Goal: Use online tool/utility: Use online tool/utility

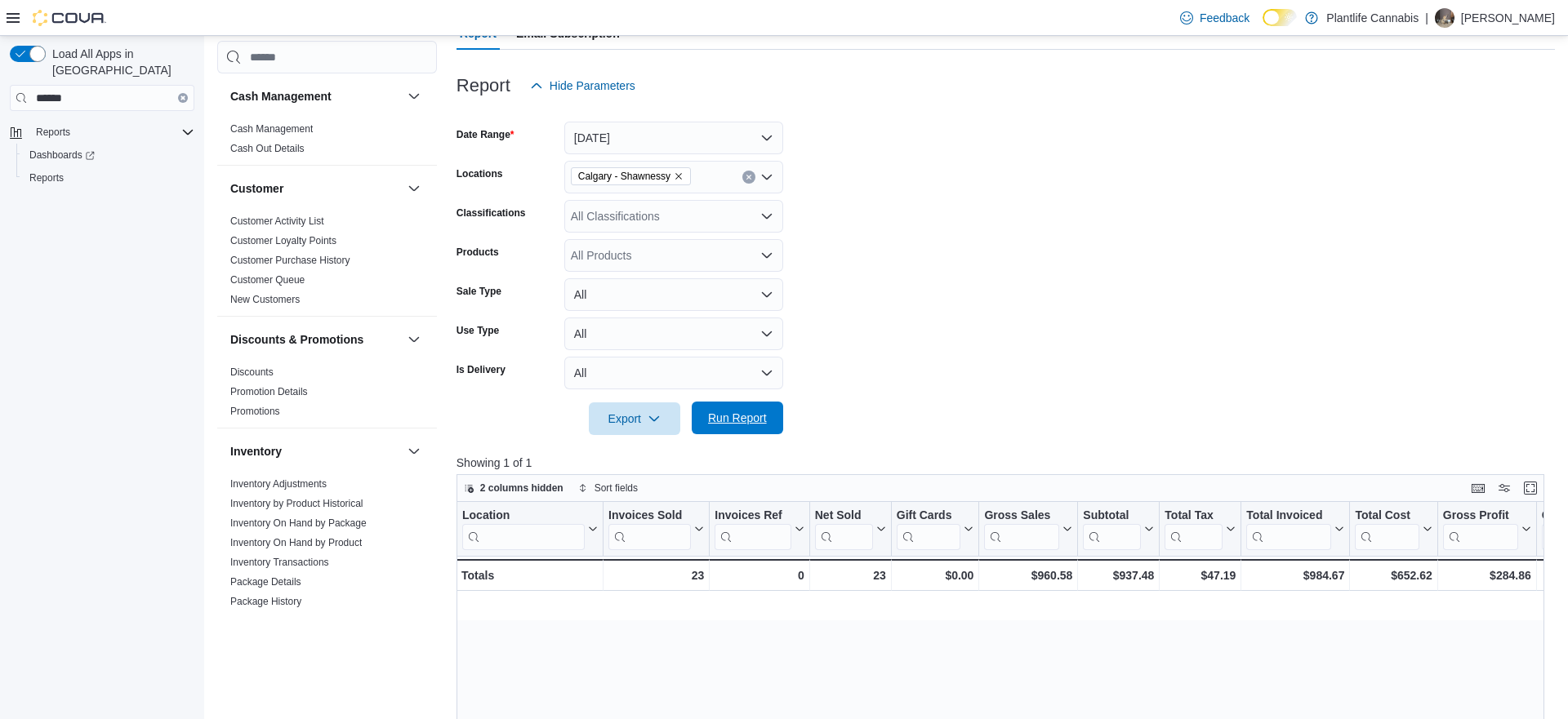
scroll to position [0, 1509]
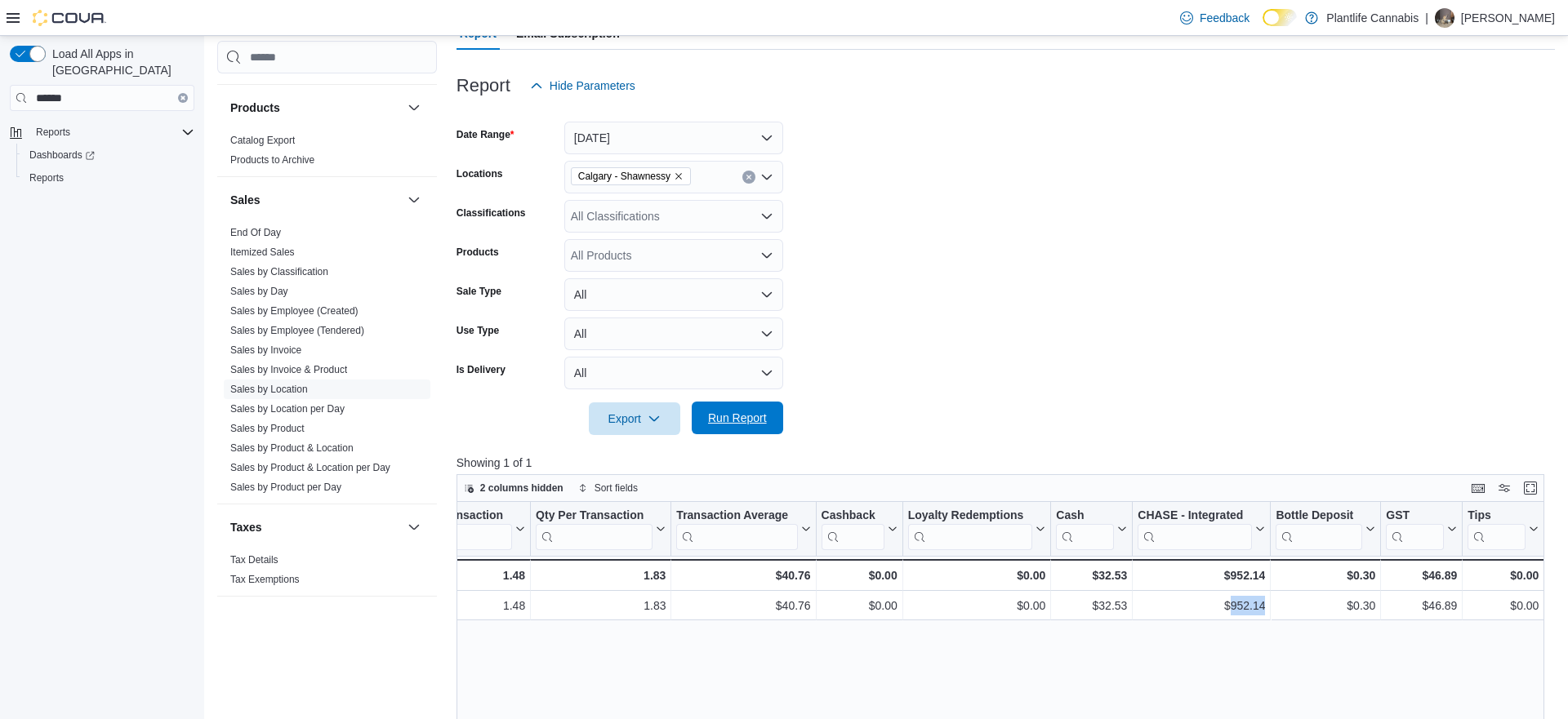
click at [753, 422] on span "Run Report" at bounding box center [738, 417] width 59 height 16
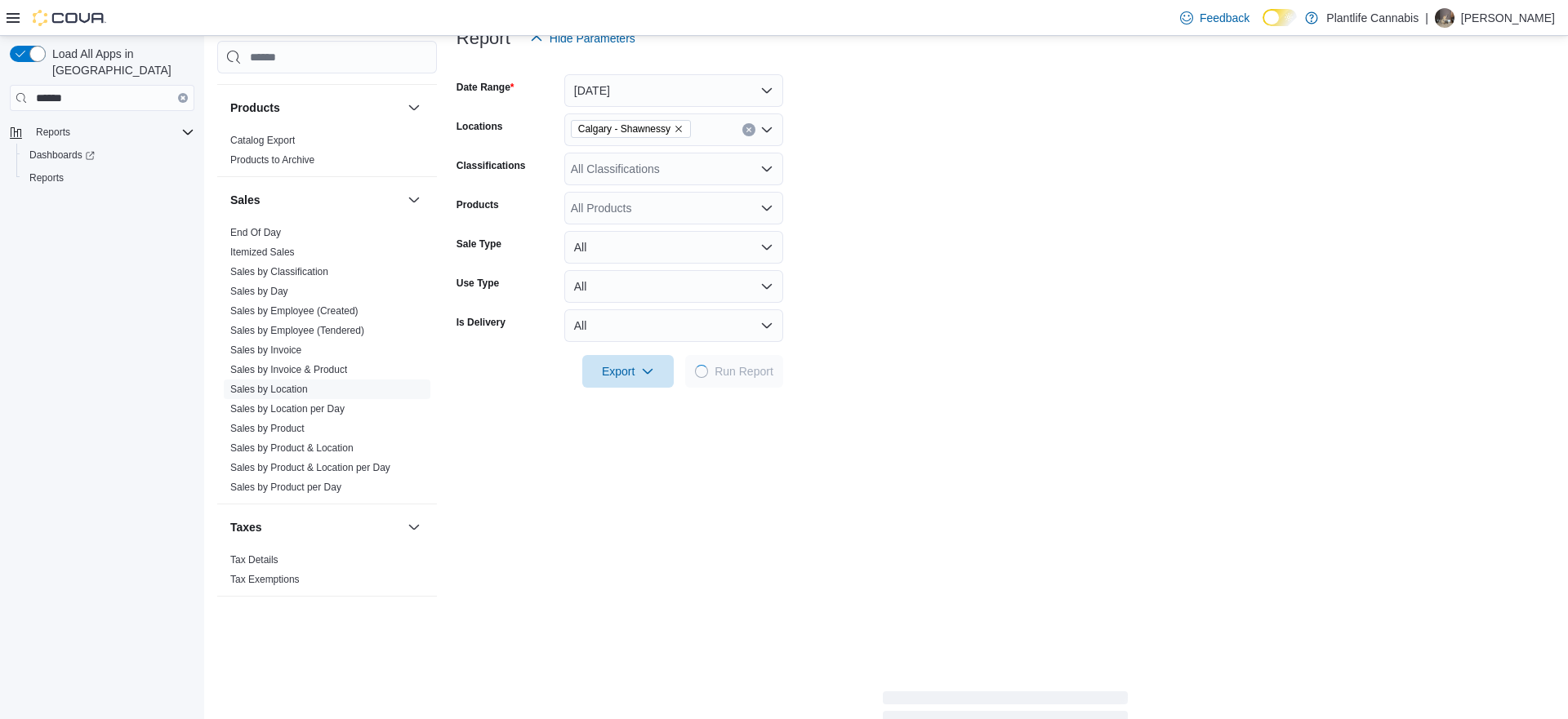
scroll to position [277, 0]
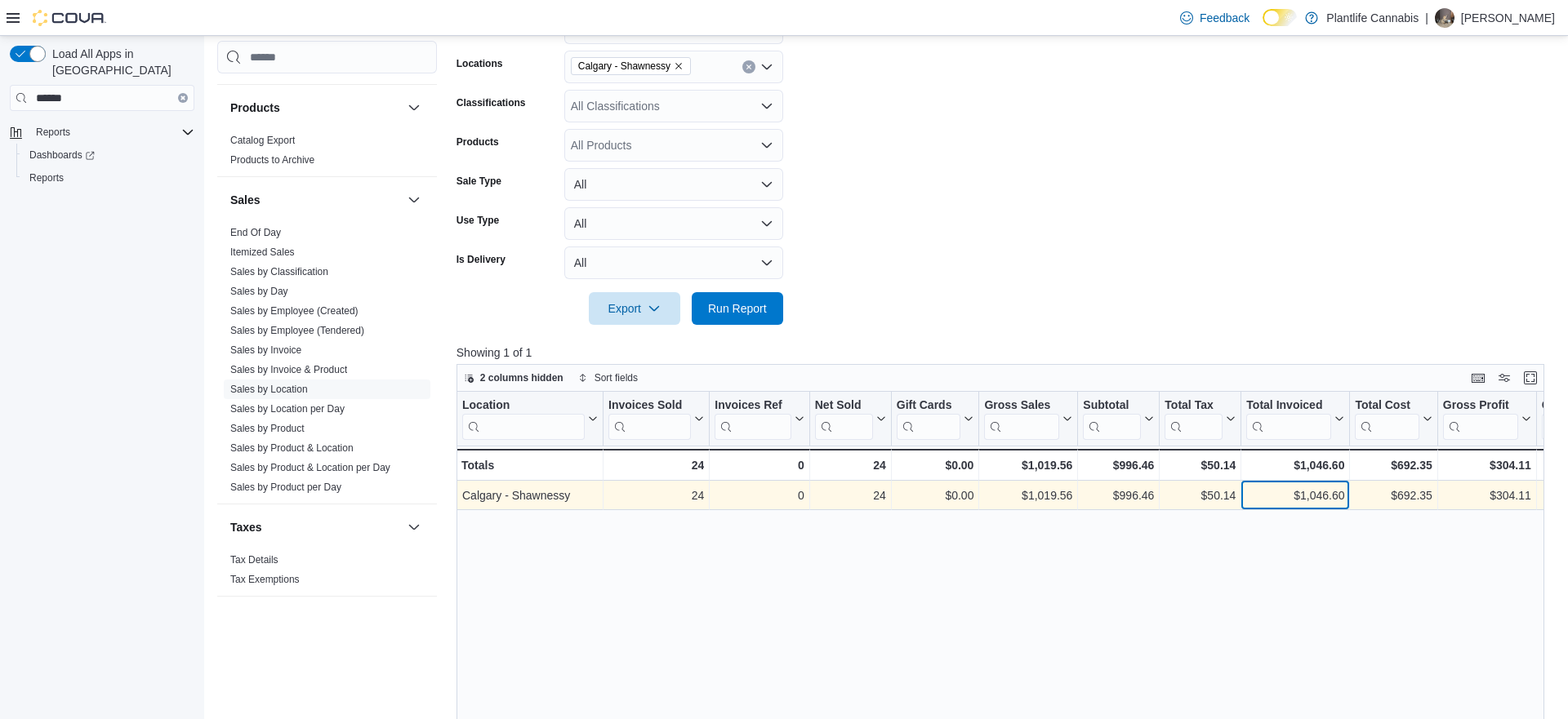
click at [1318, 492] on div "$1,046.60" at bounding box center [1295, 495] width 98 height 19
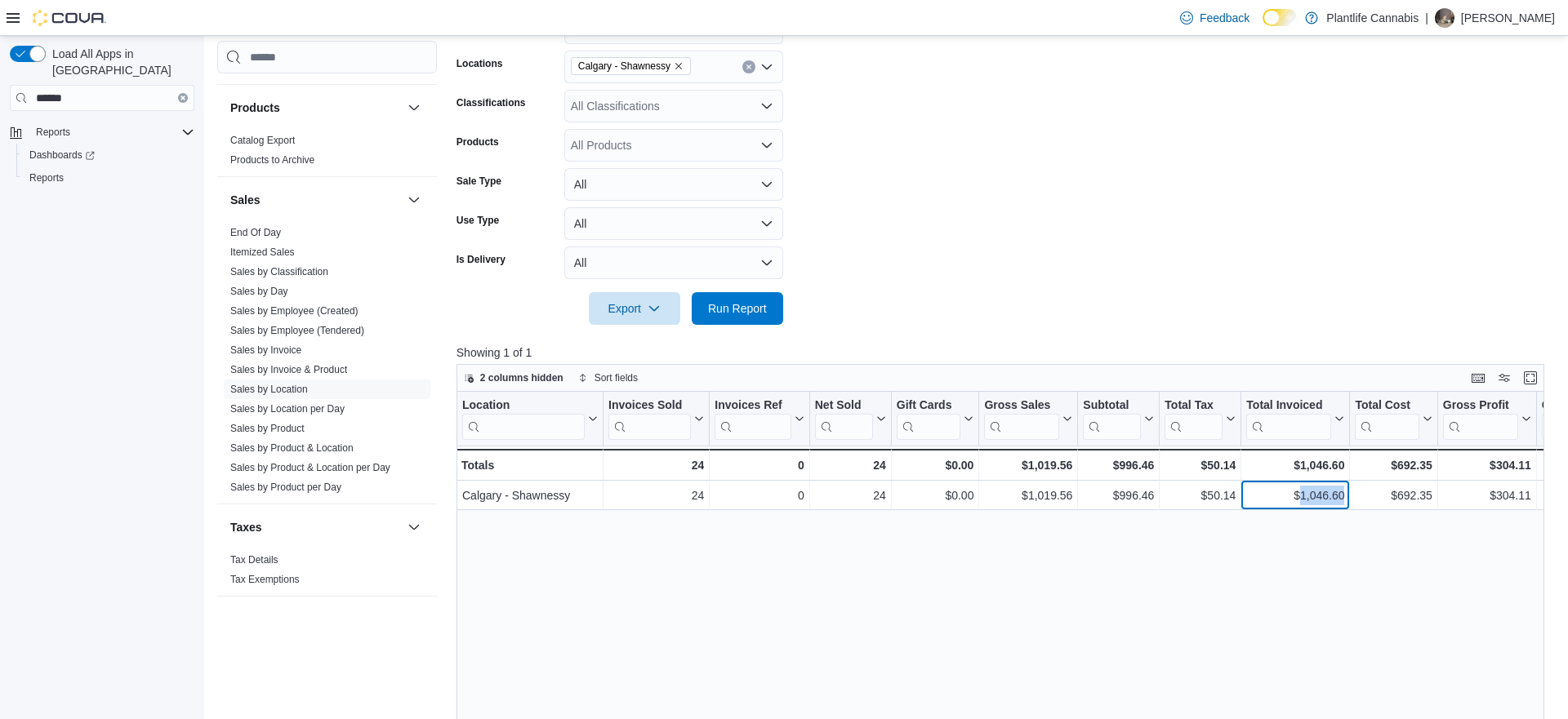
copy div "1,046.60"
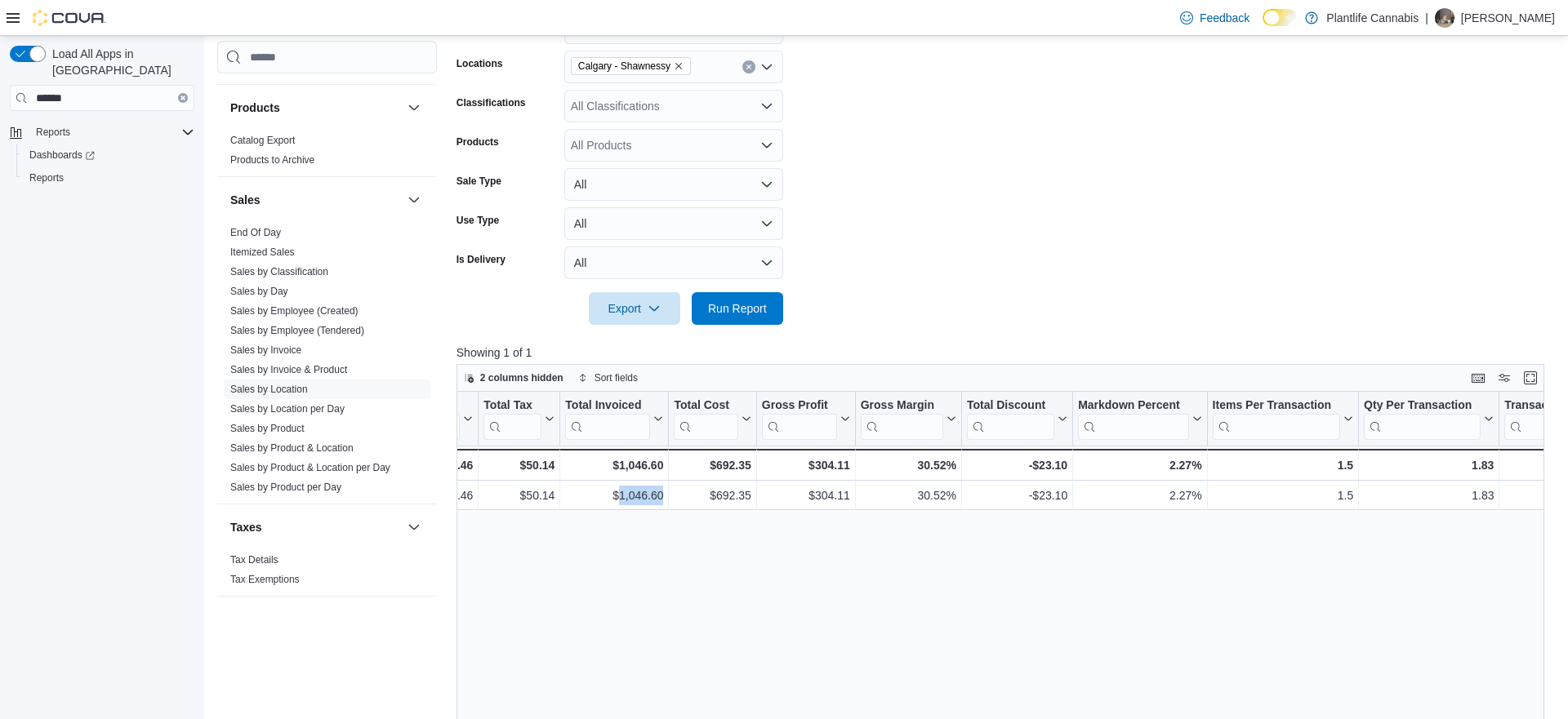
scroll to position [0, 1509]
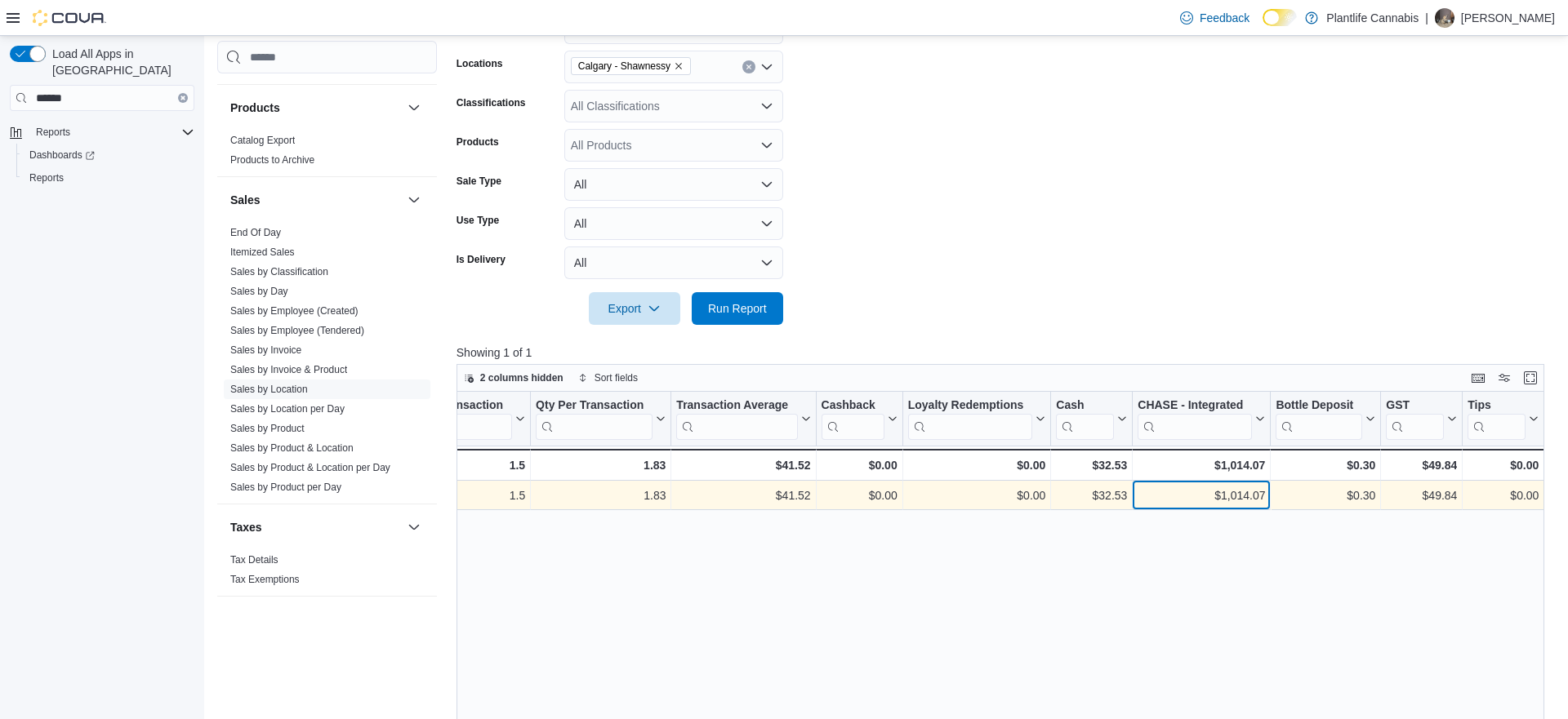
click at [1246, 493] on div "$1,014.07" at bounding box center [1202, 495] width 128 height 19
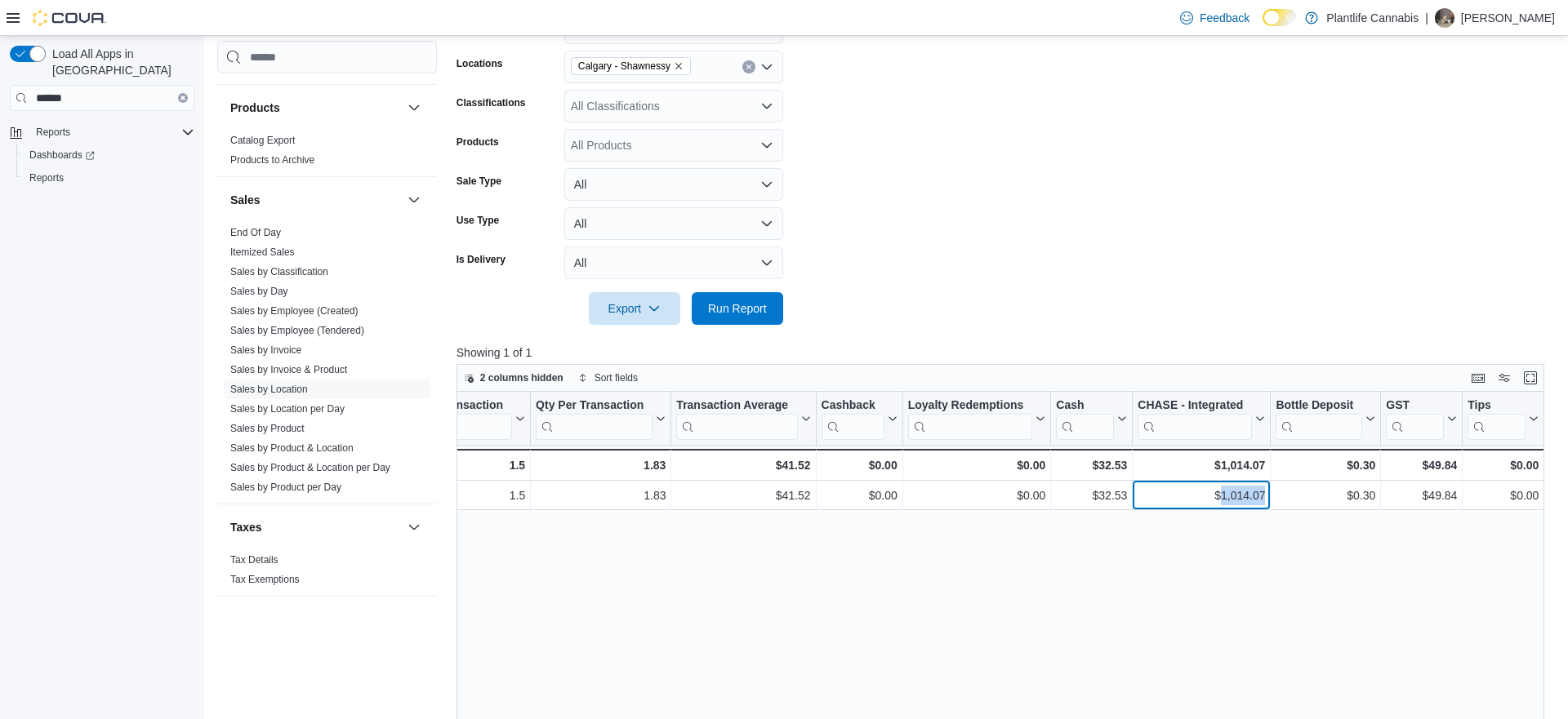
copy div "1,014.07"
click at [745, 317] on span "Run Report" at bounding box center [738, 307] width 72 height 33
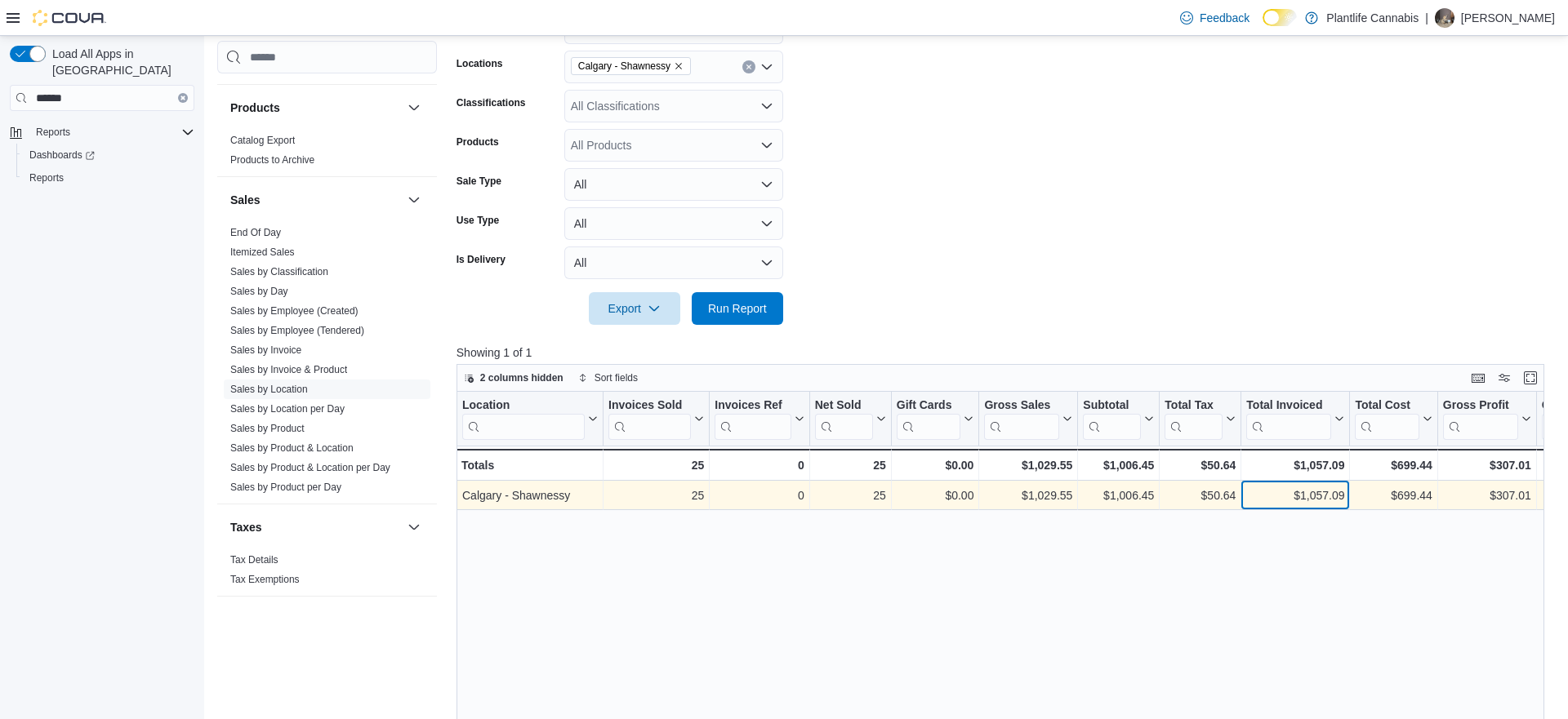
click at [1304, 491] on div "$1,057.09" at bounding box center [1295, 495] width 98 height 19
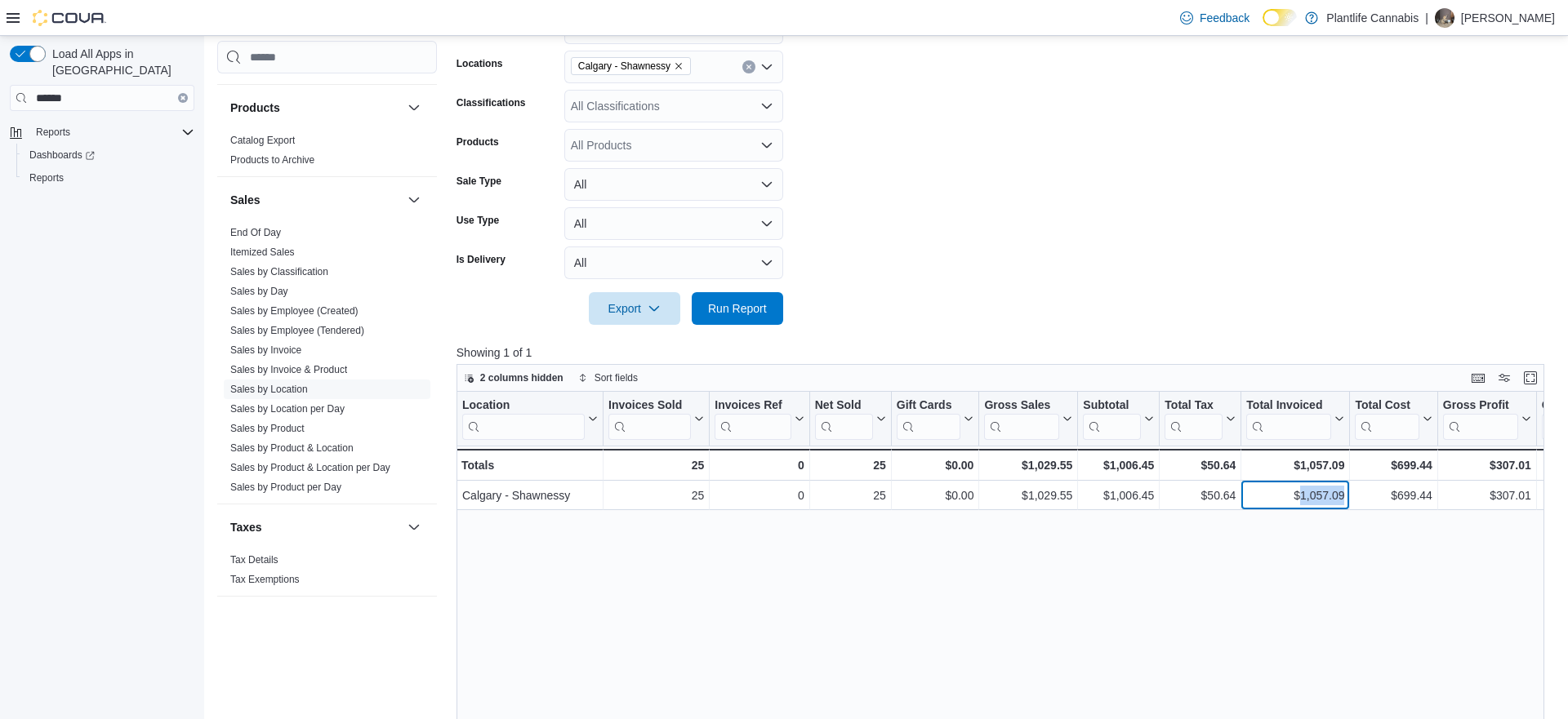
copy div "1,057.09"
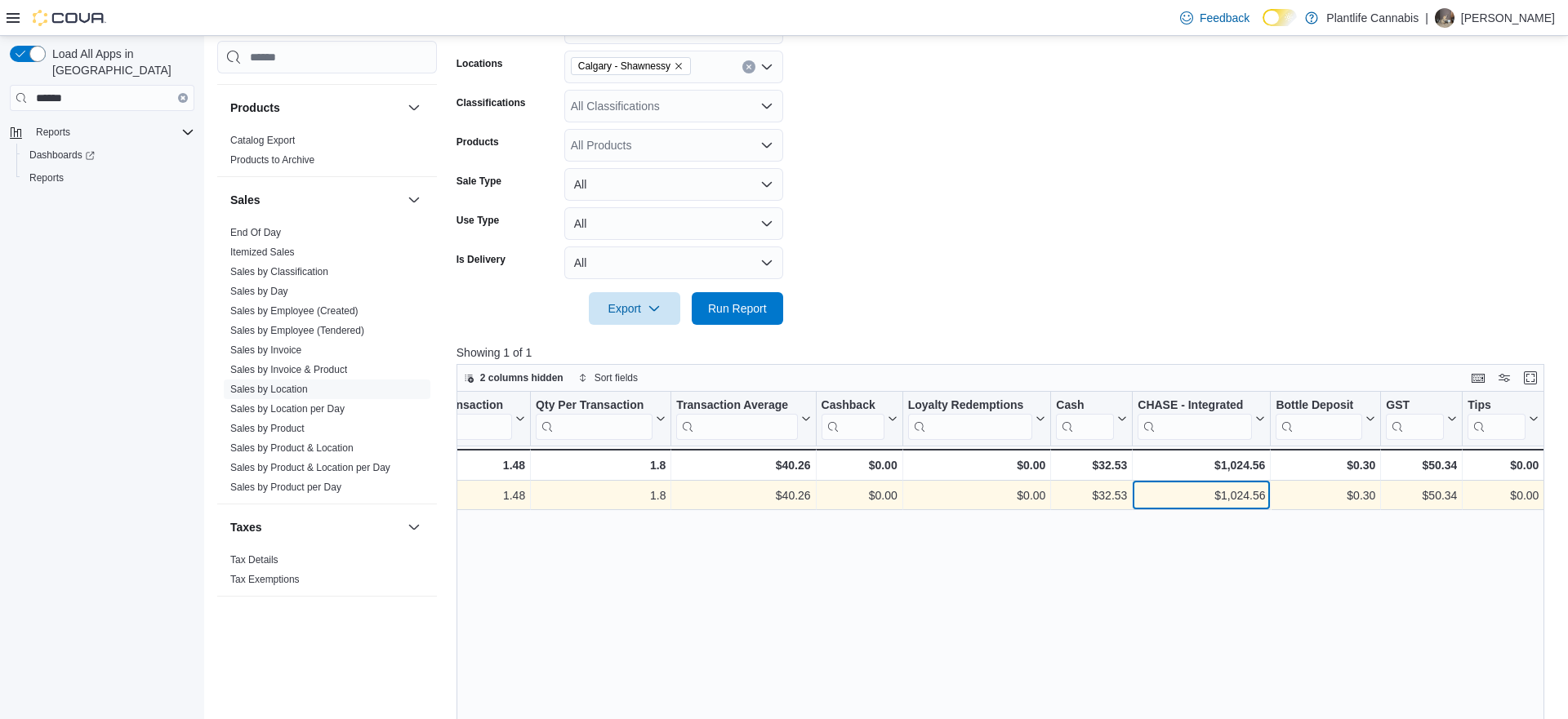
click at [1266, 498] on div "$1,024.56 - CHASE - Integrated, column 21, row 1" at bounding box center [1202, 495] width 138 height 29
click at [1258, 497] on div "$1,024.56" at bounding box center [1202, 495] width 128 height 19
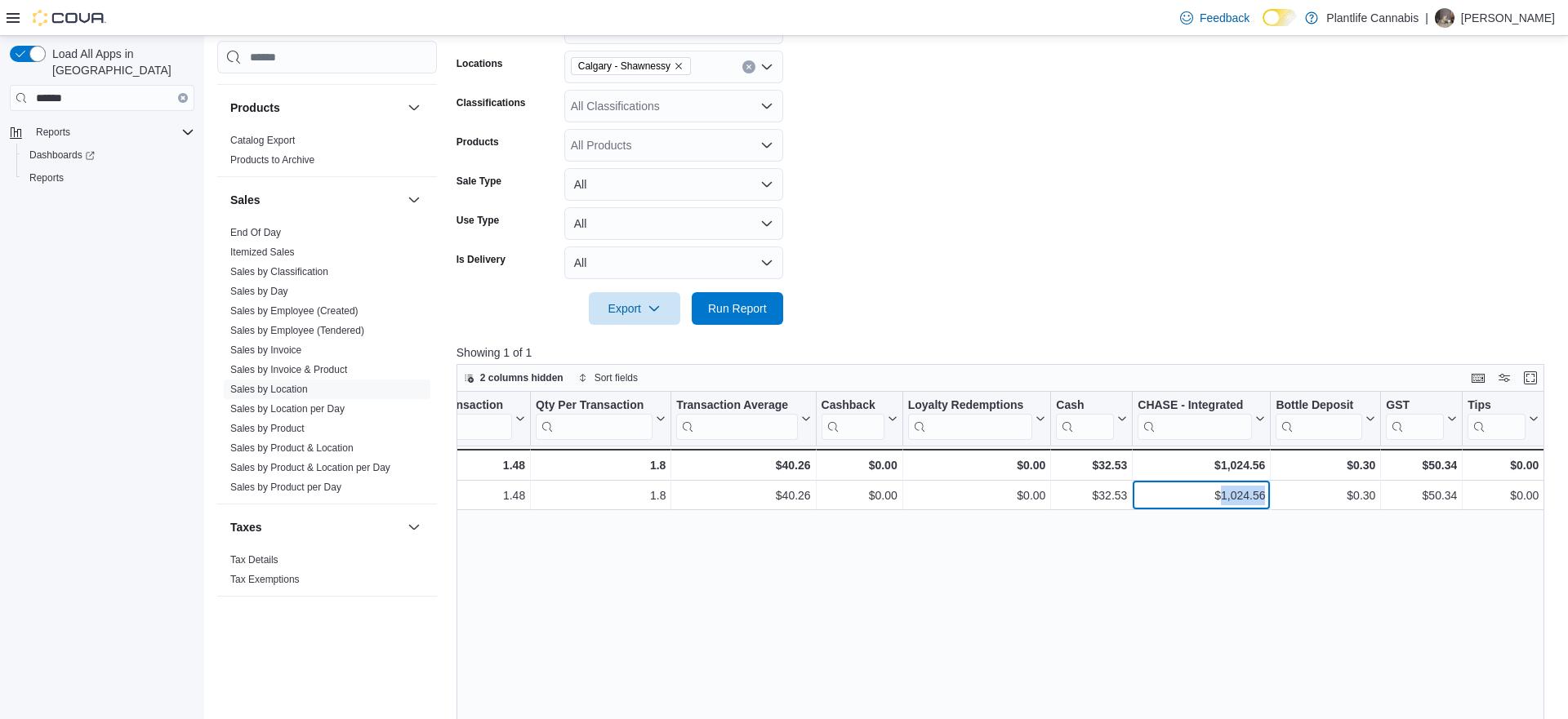
copy div "1,024.56"
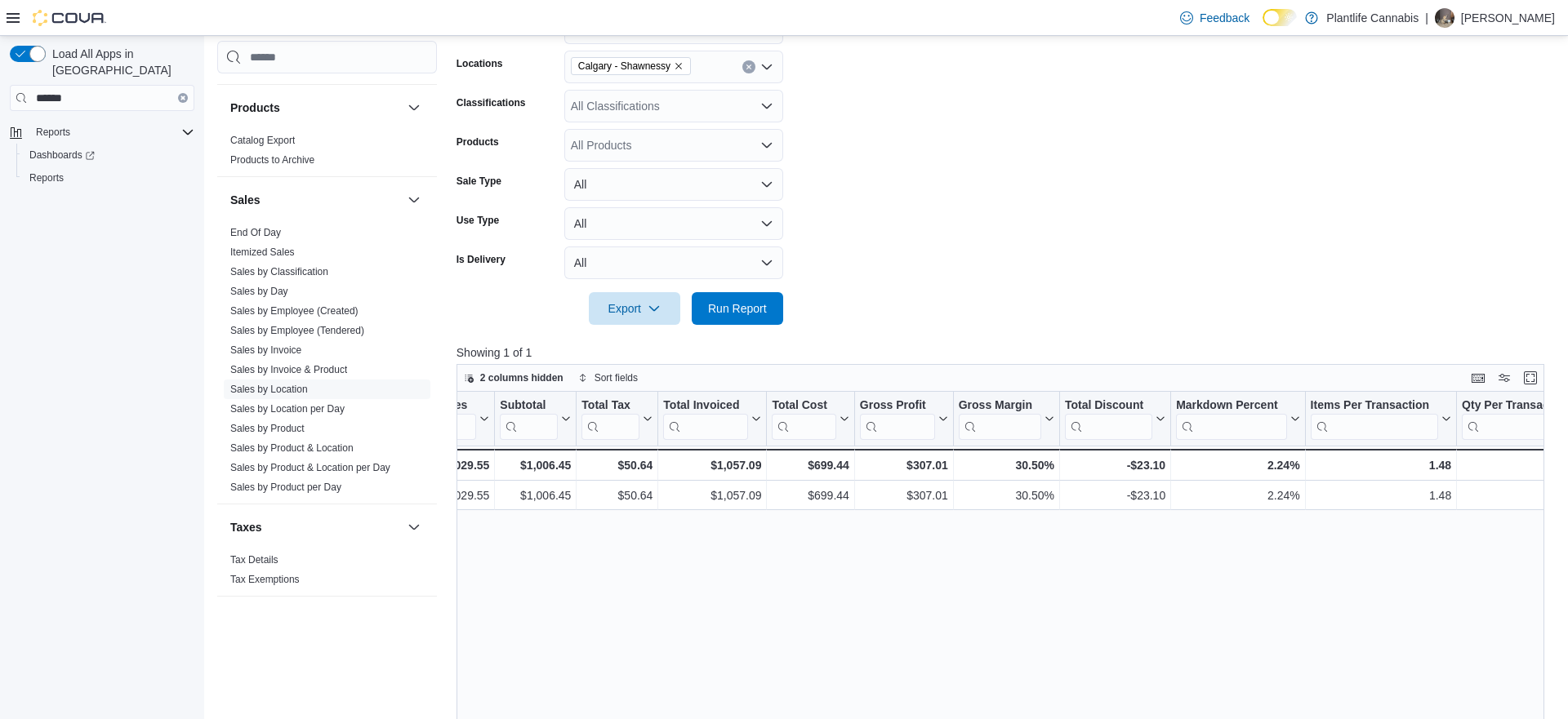
scroll to position [0, 0]
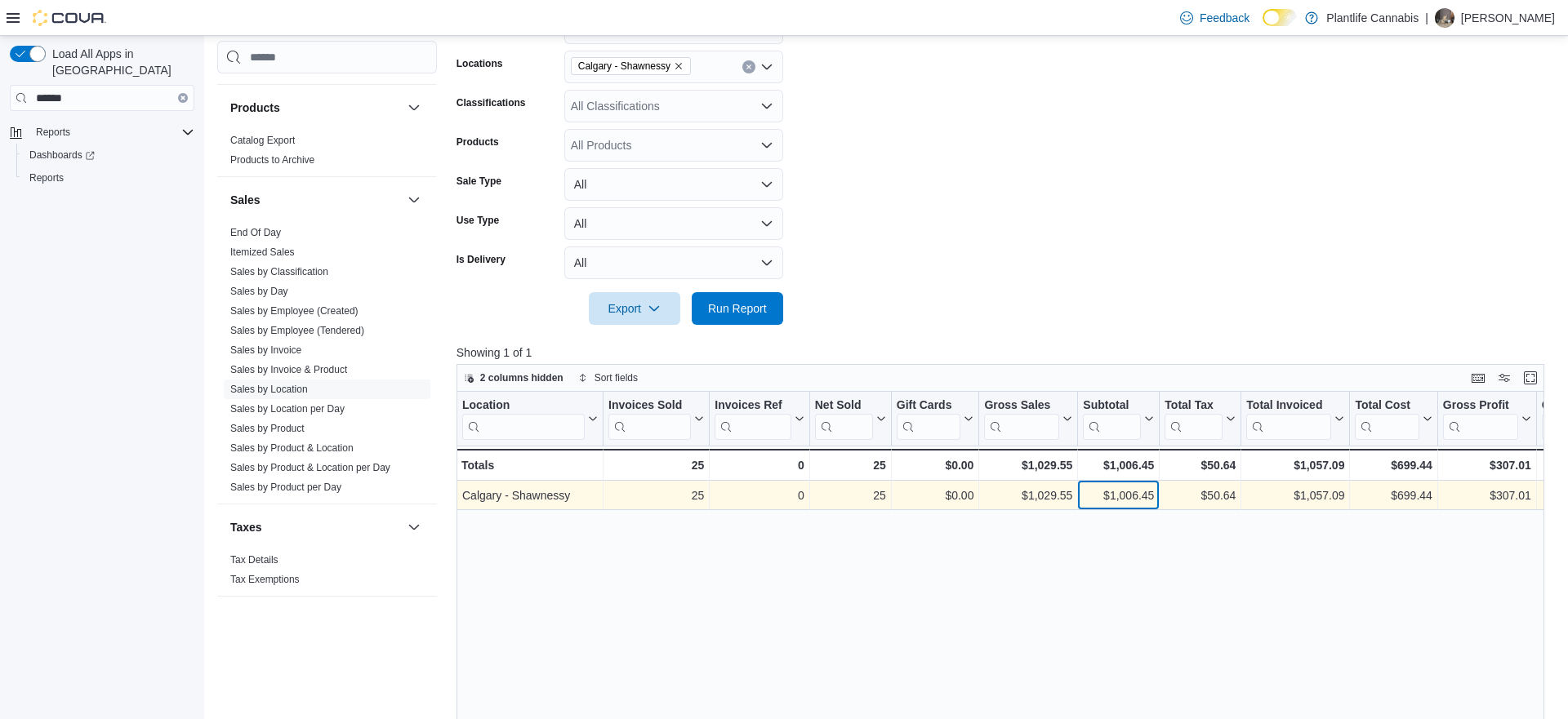
click at [1129, 501] on div "$1,006.45" at bounding box center [1118, 495] width 71 height 19
copy div "1,006.45"
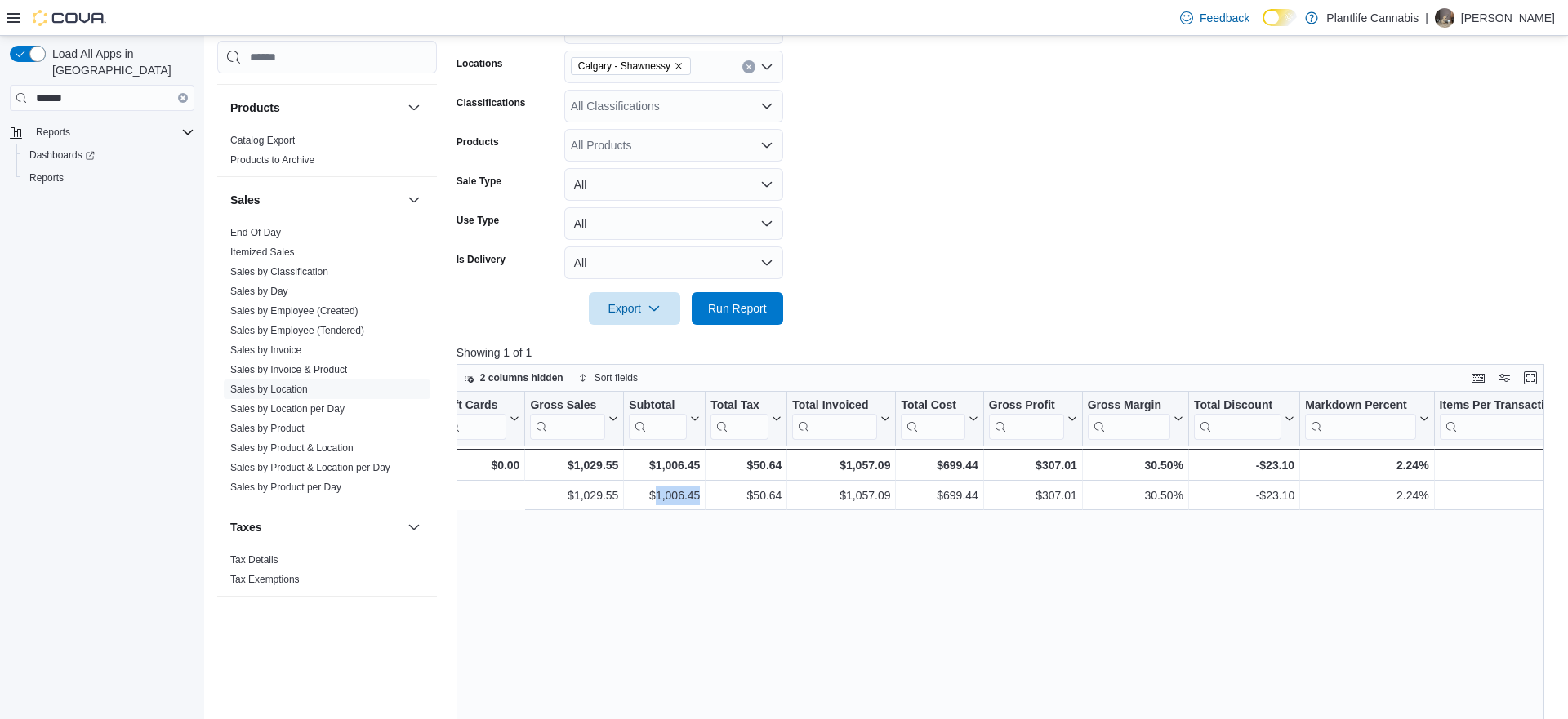
scroll to position [0, 1509]
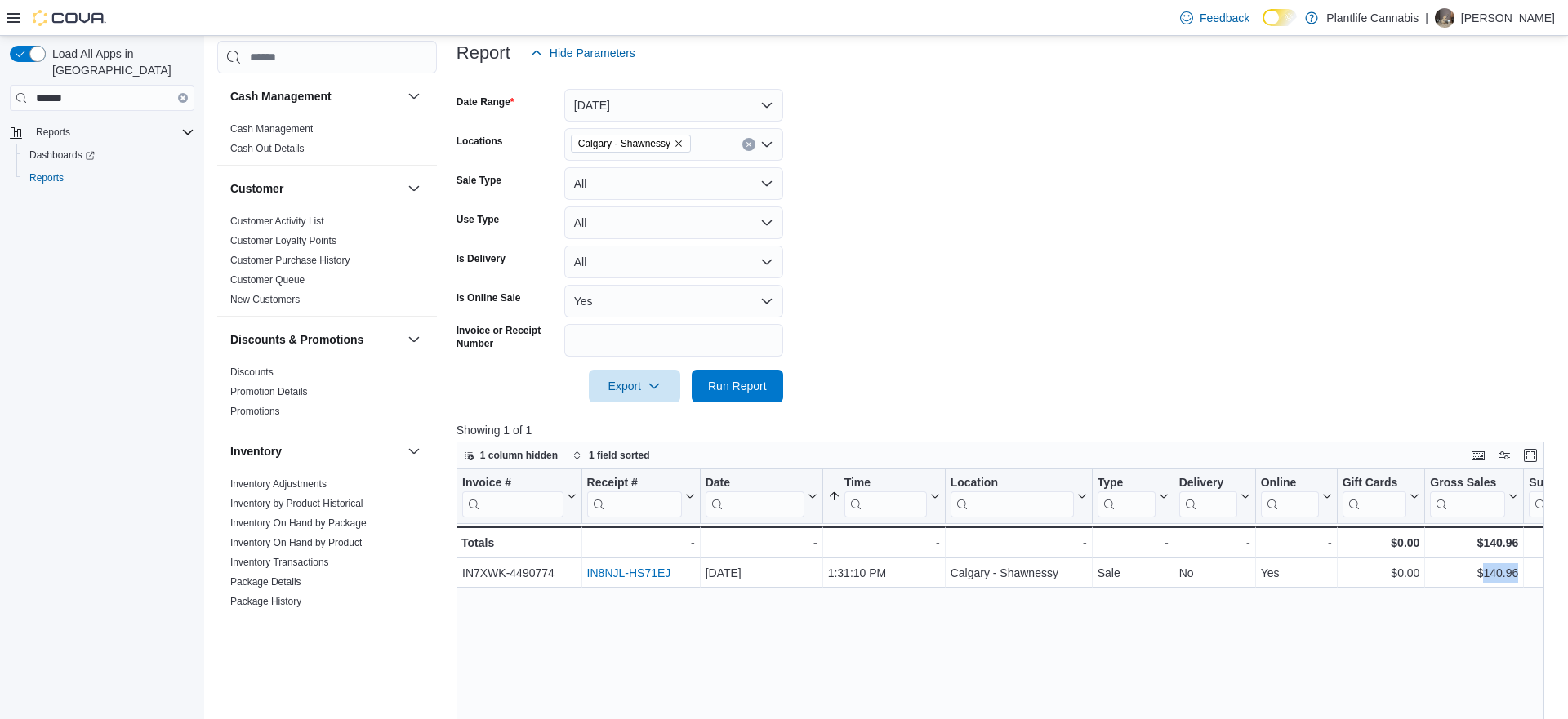
scroll to position [0, 202]
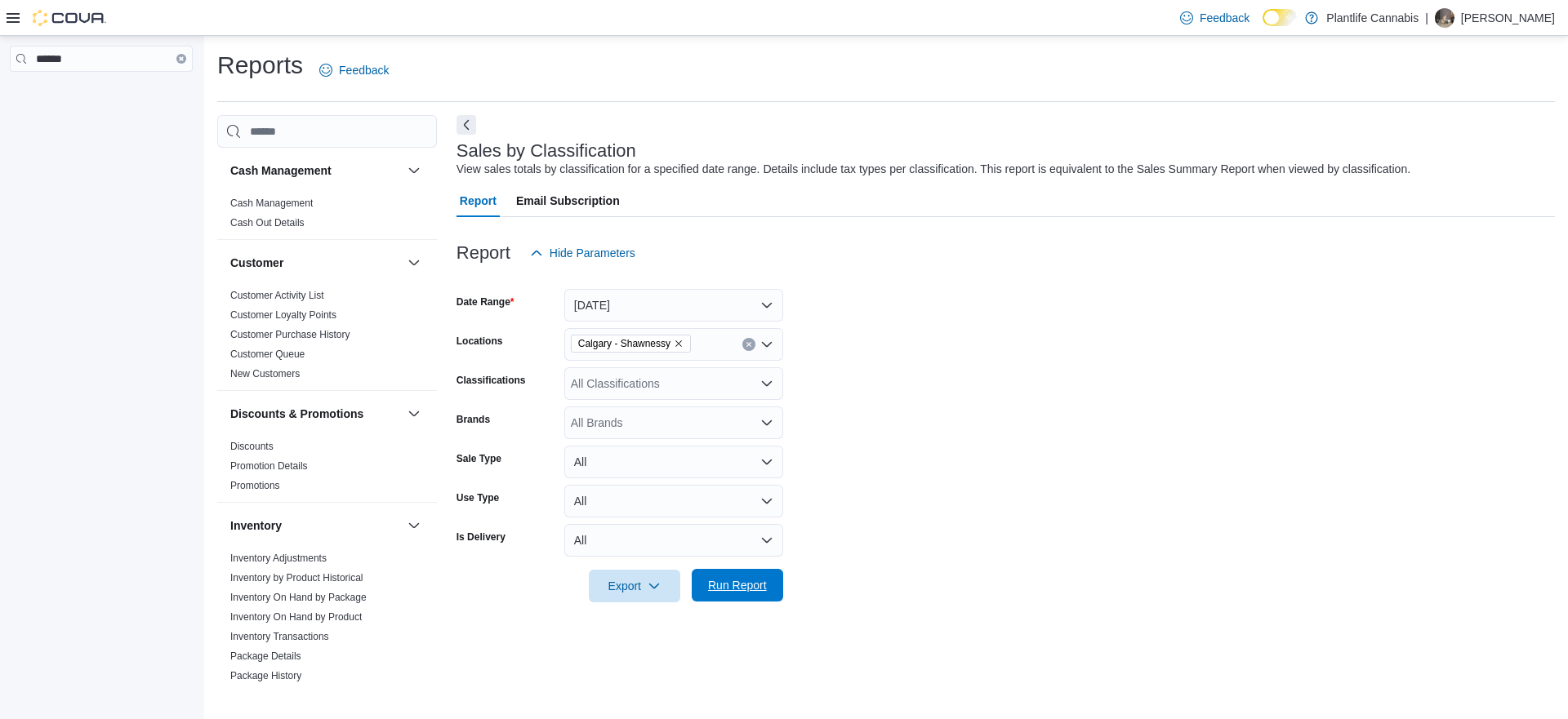
click at [753, 572] on span "Run Report" at bounding box center [738, 585] width 72 height 33
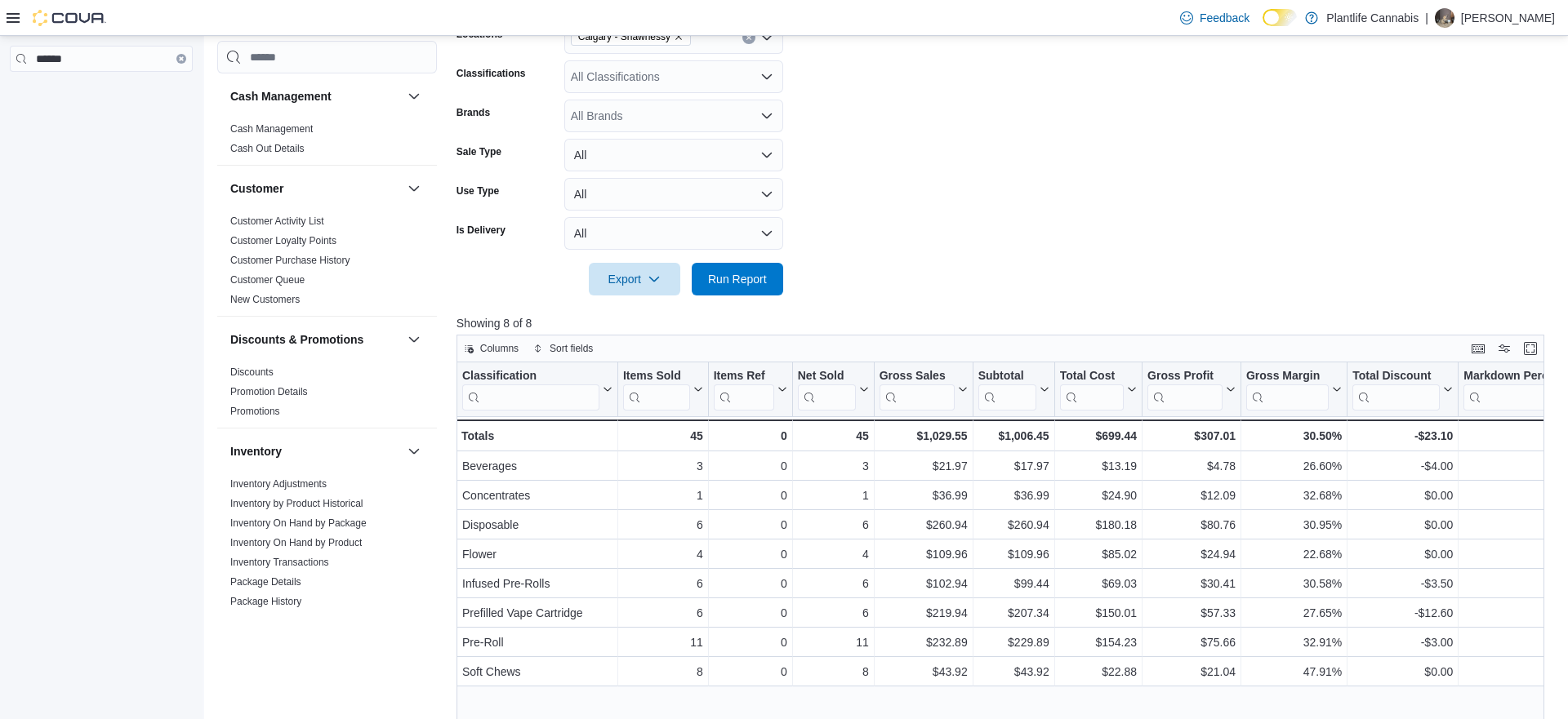
scroll to position [312, 0]
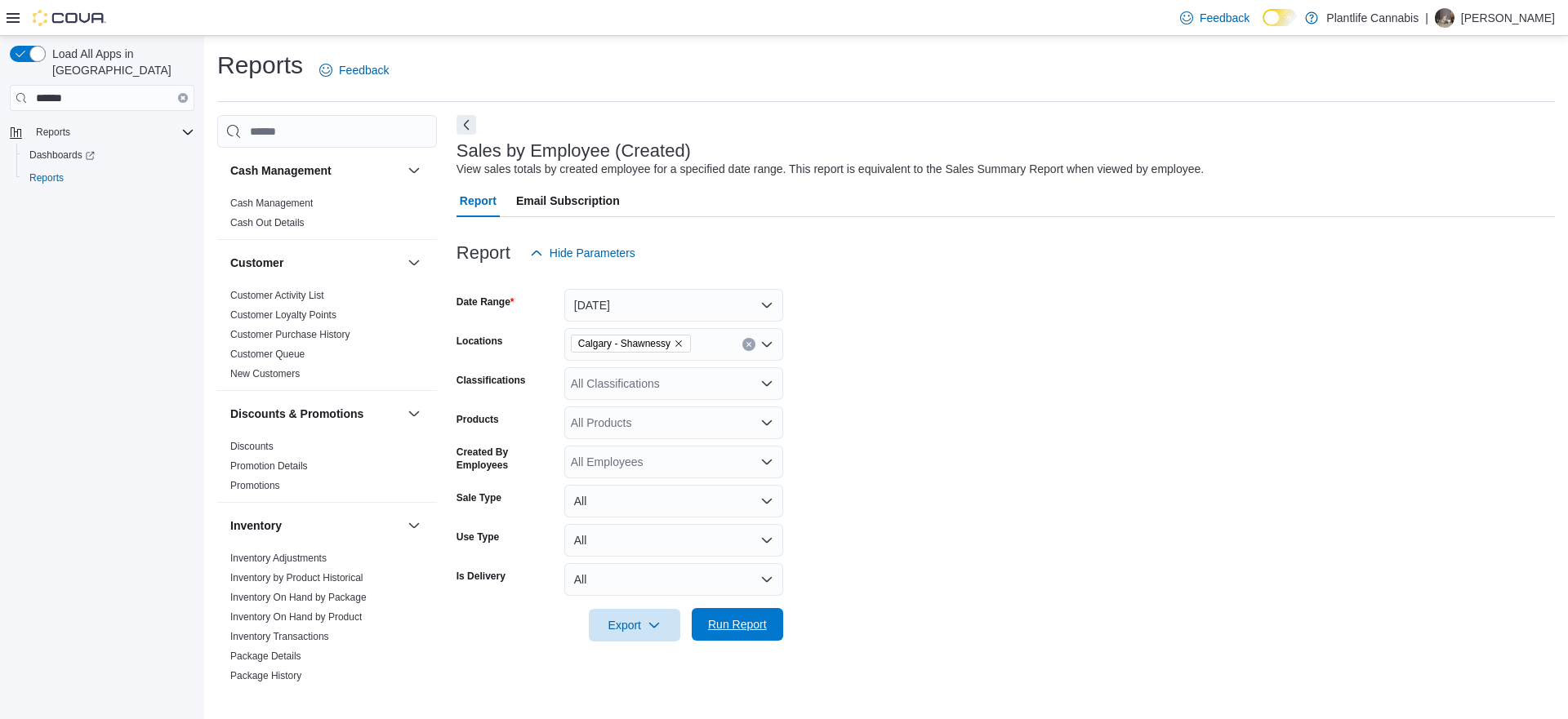
drag, startPoint x: 744, startPoint y: 629, endPoint x: 739, endPoint y: 622, distance: 8.6
click at [745, 629] on span "Run Report" at bounding box center [738, 624] width 59 height 16
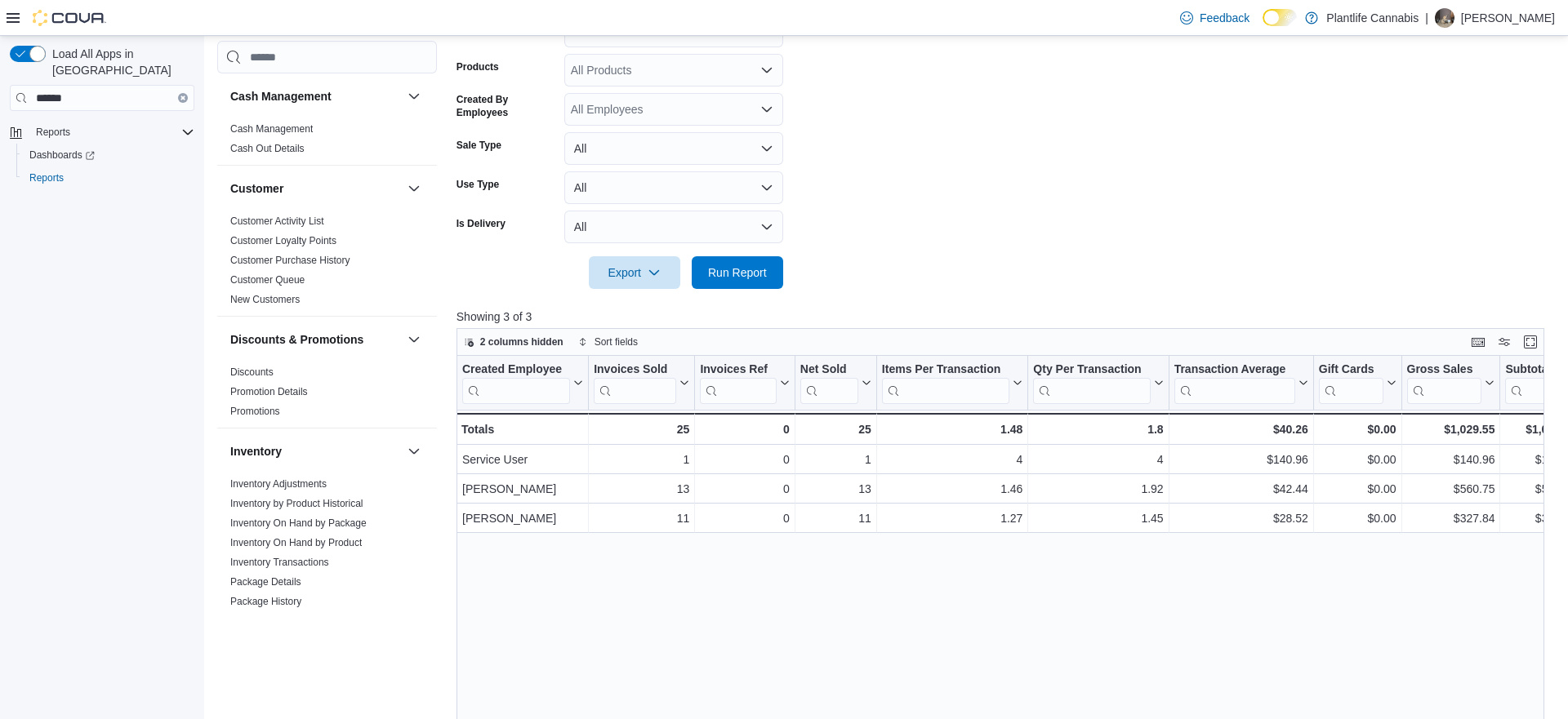
scroll to position [0, 66]
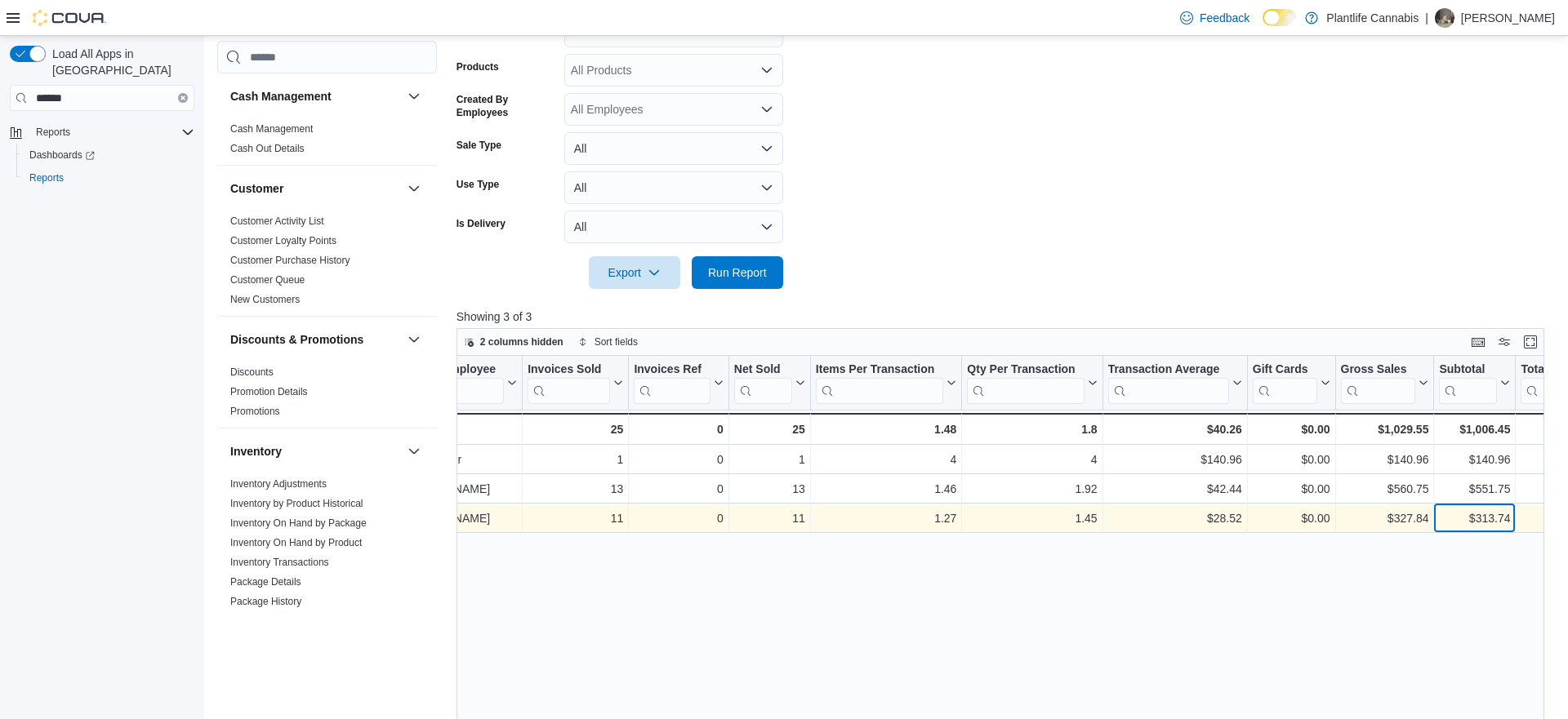
click at [1477, 514] on div "$313.74" at bounding box center [1474, 517] width 71 height 19
copy div "313.74"
